Goal: Task Accomplishment & Management: Manage account settings

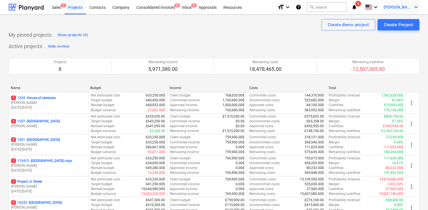
click at [405, 9] on span "[PERSON_NAME]" at bounding box center [398, 7] width 28 height 5
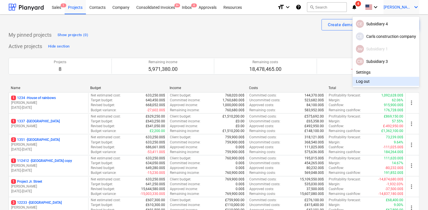
click at [360, 81] on div "Log out" at bounding box center [386, 81] width 67 height 9
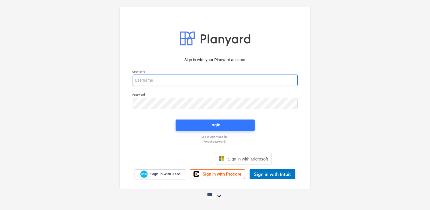
click at [157, 85] on input "email" at bounding box center [215, 80] width 165 height 11
type input "[PERSON_NAME][EMAIL_ADDRESS][DOMAIN_NAME]"
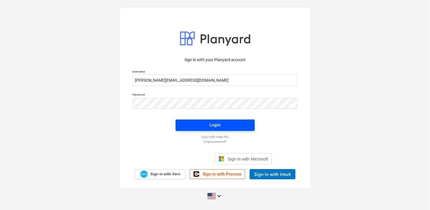
click at [193, 130] on button "Login" at bounding box center [215, 125] width 79 height 11
